Goal: Information Seeking & Learning: Find specific fact

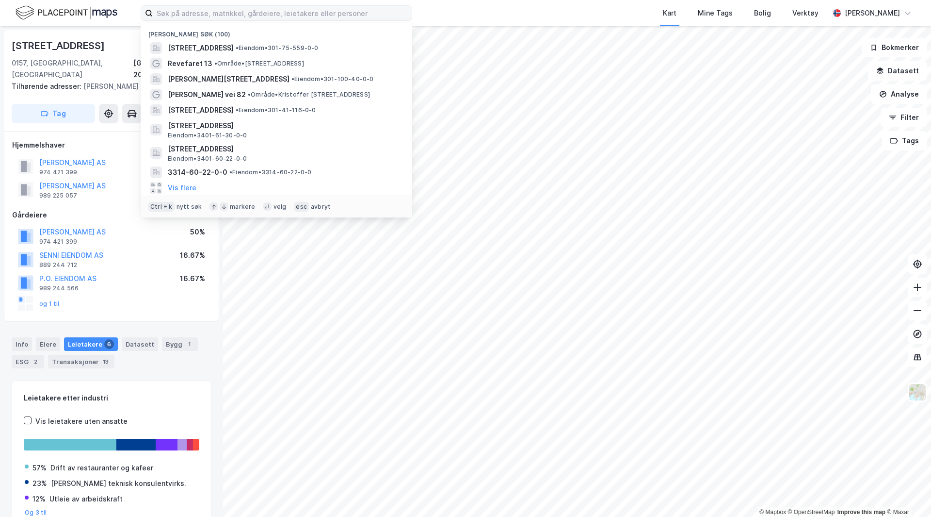
click at [275, 15] on input at bounding box center [282, 13] width 259 height 15
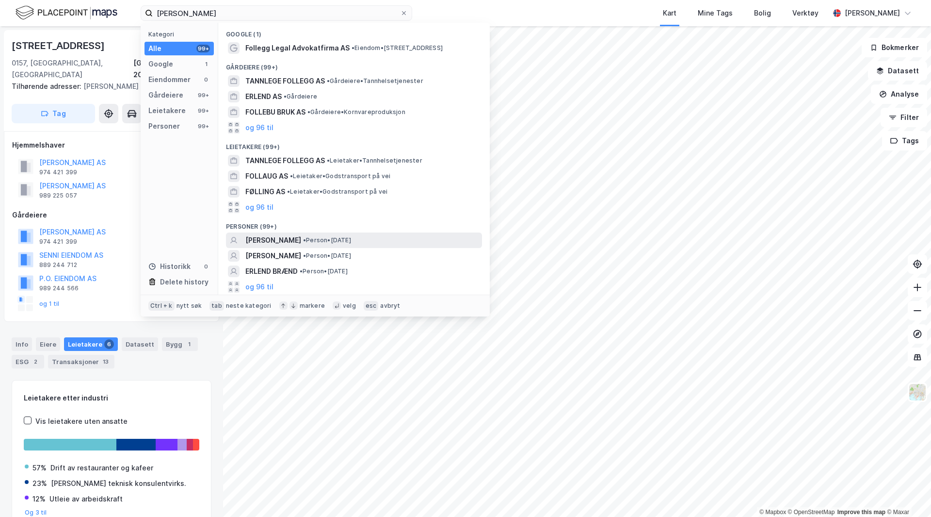
type input "[PERSON_NAME]"
click at [258, 238] on span "[PERSON_NAME]" at bounding box center [273, 240] width 56 height 12
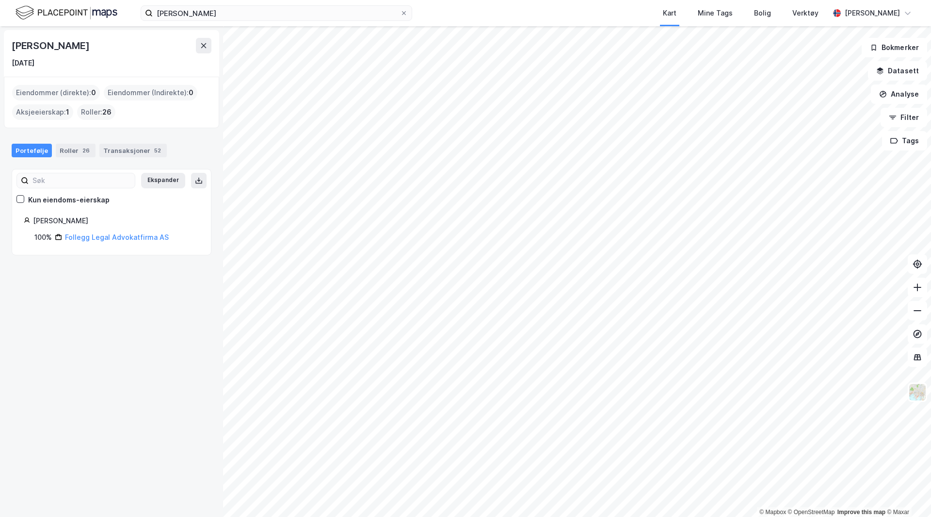
click at [58, 95] on div "Eiendommer (direkte) : 0" at bounding box center [56, 93] width 88 height 16
click at [80, 235] on link "Follegg Legal Advokatfirma AS" at bounding box center [117, 237] width 104 height 8
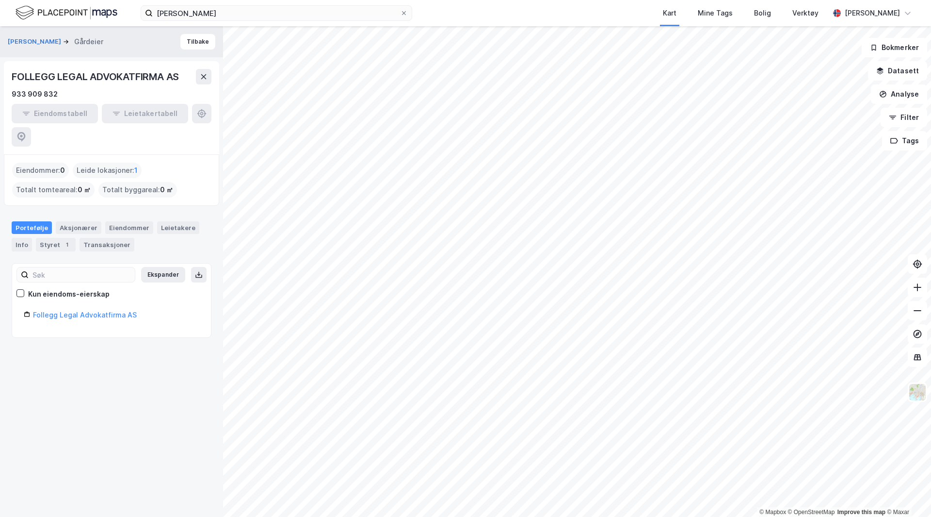
click at [43, 221] on div "Portefølje" at bounding box center [32, 227] width 40 height 13
click at [111, 221] on div "Eiendommer" at bounding box center [129, 227] width 48 height 13
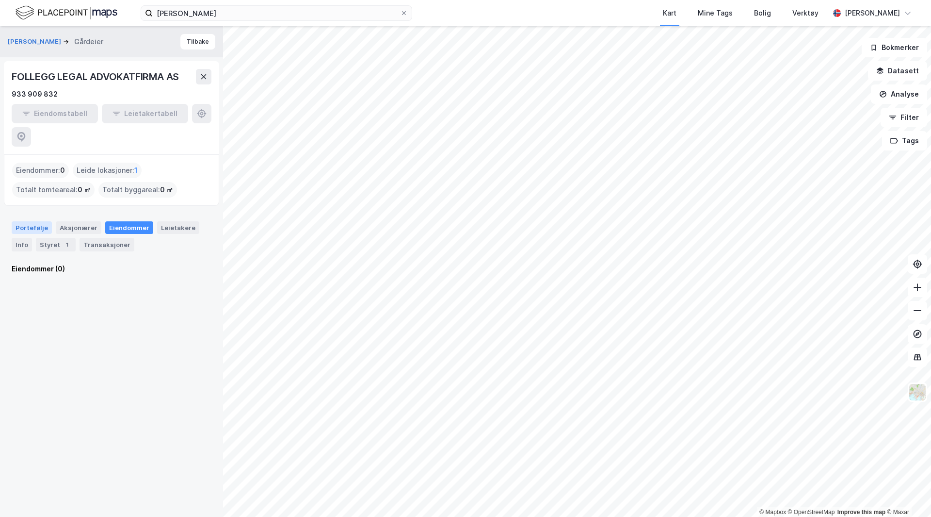
click at [45, 221] on div "Portefølje" at bounding box center [32, 227] width 40 height 13
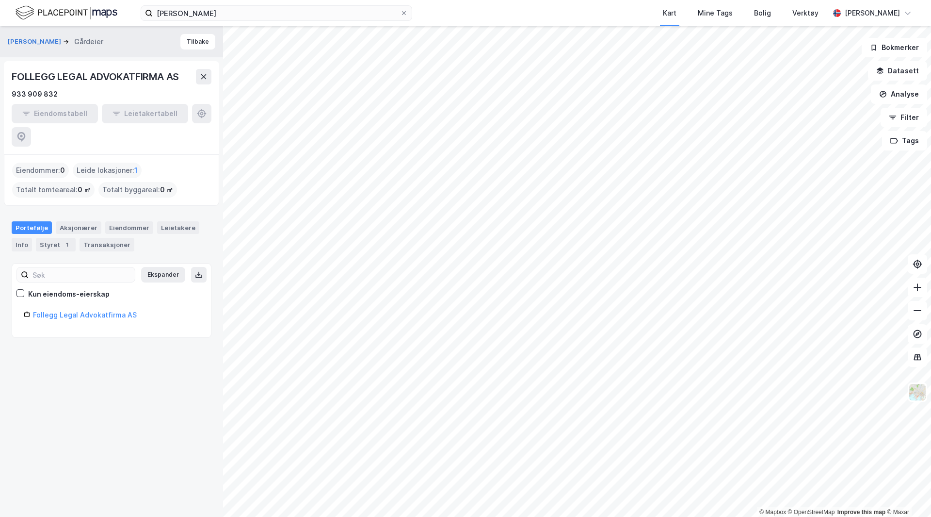
click at [60, 76] on div "FOLLEGG LEGAL ADVOKATFIRMA AS" at bounding box center [96, 77] width 169 height 16
click at [52, 39] on button "[PERSON_NAME]" at bounding box center [35, 42] width 55 height 10
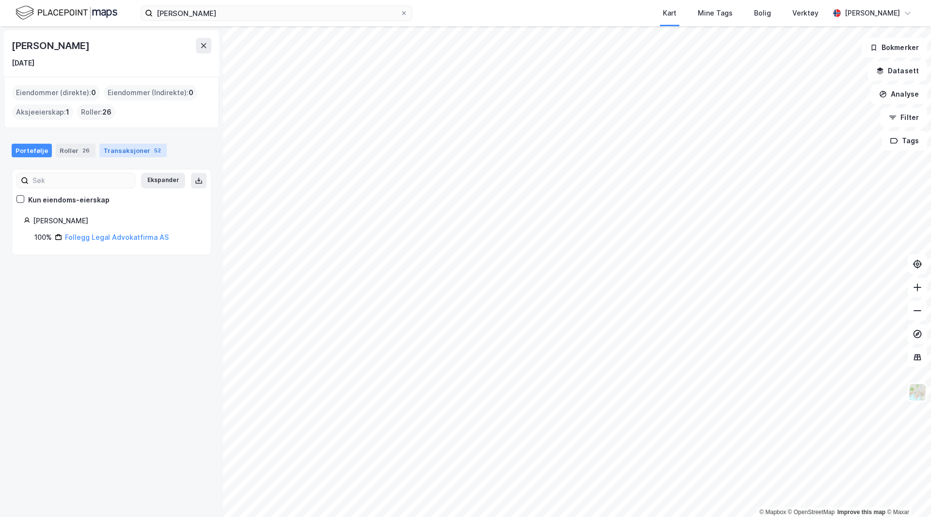
click at [112, 151] on div "Transaksjoner 52" at bounding box center [132, 151] width 67 height 14
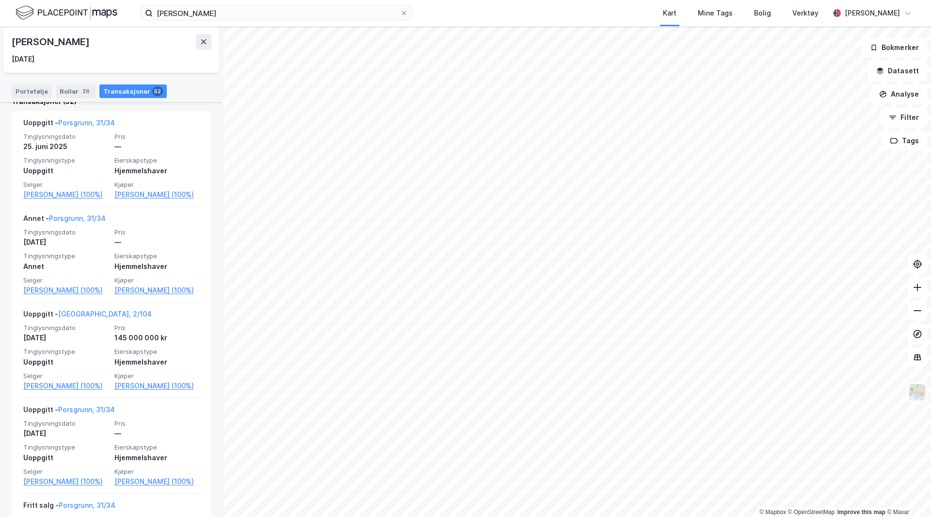
scroll to position [243, 0]
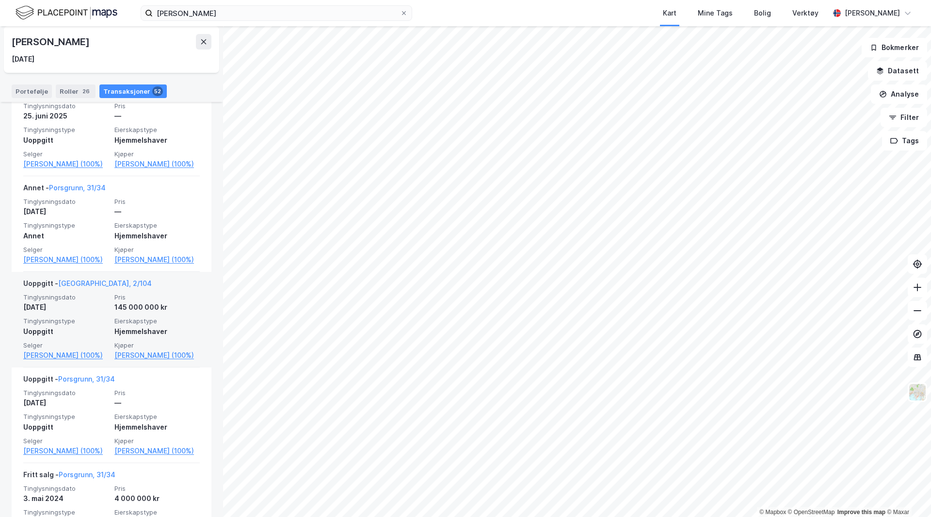
click at [172, 299] on span "Pris" at bounding box center [156, 297] width 85 height 8
click at [93, 317] on span "Tinglysningstype" at bounding box center [65, 321] width 85 height 8
click at [70, 280] on link "[GEOGRAPHIC_DATA], 2/104" at bounding box center [105, 283] width 94 height 8
